Goal: Navigation & Orientation: Find specific page/section

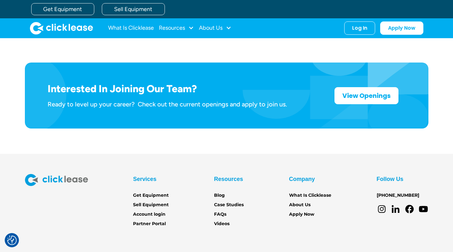
click at [140, 117] on div "Interested In Joining Our Team? Ready to level up your career? Check out the cu…" at bounding box center [227, 95] width 428 height 116
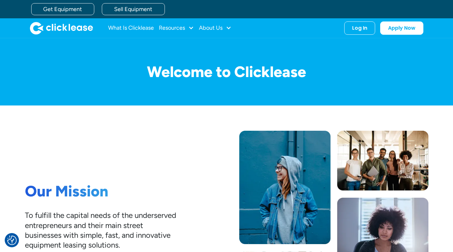
click at [56, 28] on img "home" at bounding box center [61, 28] width 63 height 13
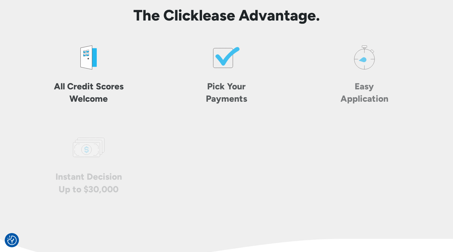
scroll to position [1226, 0]
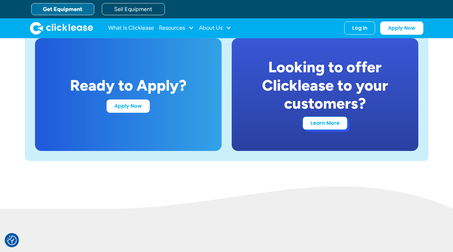
click at [322, 124] on link "Learn More" at bounding box center [325, 122] width 45 height 13
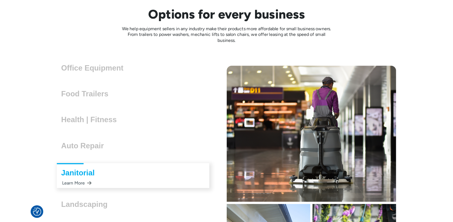
scroll to position [1702, 0]
